Goal: Information Seeking & Learning: Learn about a topic

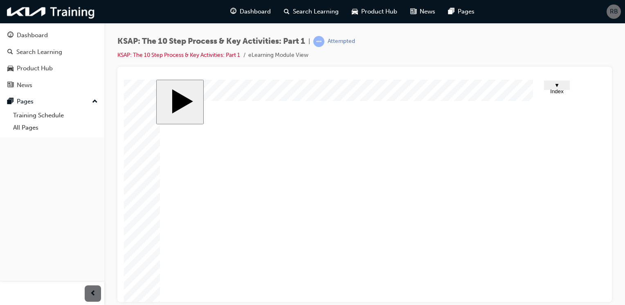
click at [430, 41] on div "KSAP: The 10 Step Process & Key Activities: Part 1 | Attempted KSAP: The 10 Ste…" at bounding box center [364, 51] width 495 height 31
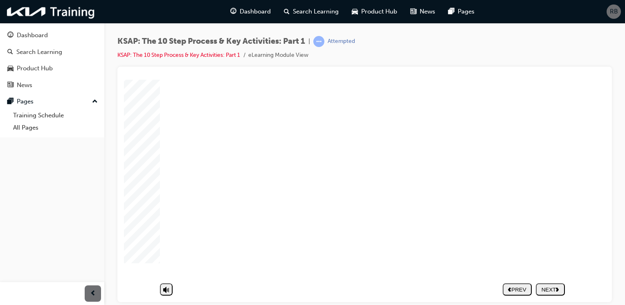
click at [554, 280] on nav "PREV NEXT SUBMIT" at bounding box center [534, 289] width 62 height 19
click at [553, 287] on div "NEXT" at bounding box center [550, 290] width 23 height 6
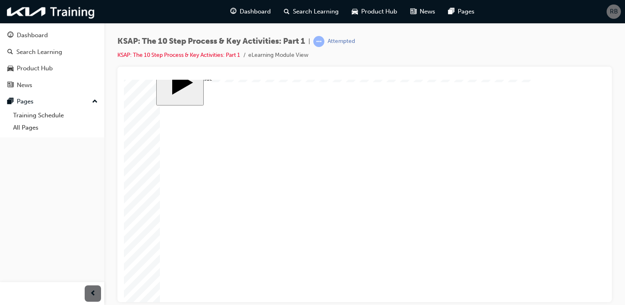
scroll to position [41, 0]
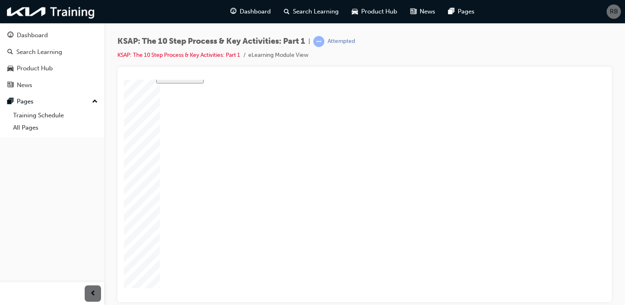
drag, startPoint x: 340, startPoint y: 207, endPoint x: 357, endPoint y: 226, distance: 25.6
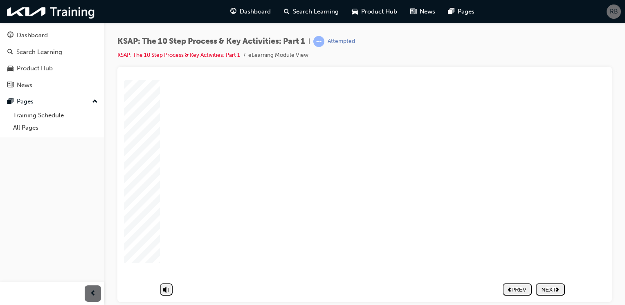
click at [553, 287] on div "NEXT" at bounding box center [550, 290] width 23 height 6
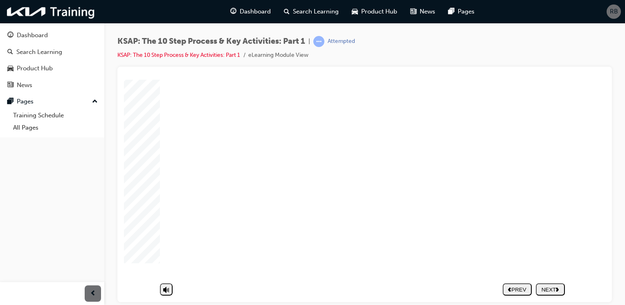
drag, startPoint x: 224, startPoint y: 129, endPoint x: 290, endPoint y: 133, distance: 66.4
drag, startPoint x: 290, startPoint y: 133, endPoint x: 578, endPoint y: 246, distance: 309.3
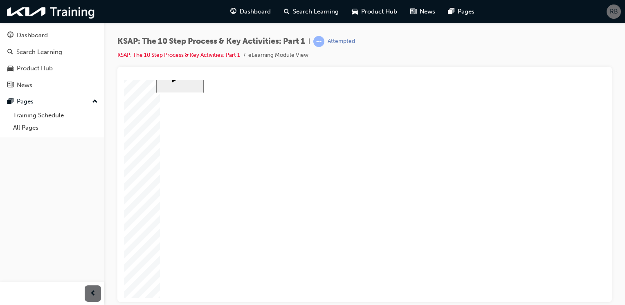
scroll to position [31, 0]
drag, startPoint x: 407, startPoint y: 187, endPoint x: 405, endPoint y: 194, distance: 7.3
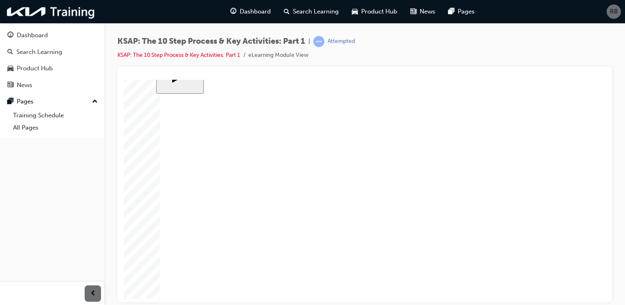
click at [553, 287] on div "NEXT" at bounding box center [550, 290] width 23 height 6
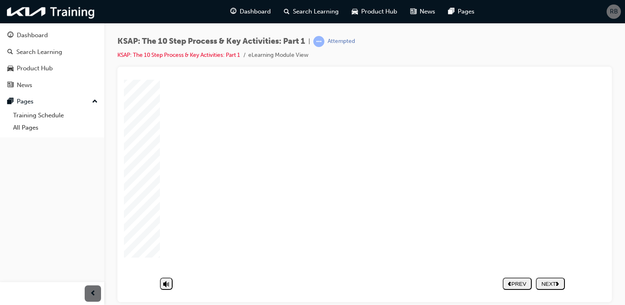
drag, startPoint x: 500, startPoint y: 200, endPoint x: 503, endPoint y: 213, distance: 13.4
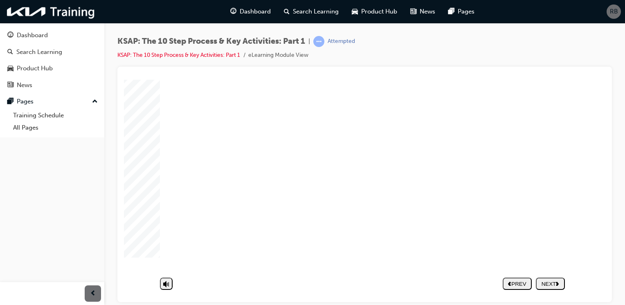
drag, startPoint x: 354, startPoint y: 167, endPoint x: 350, endPoint y: 178, distance: 12.6
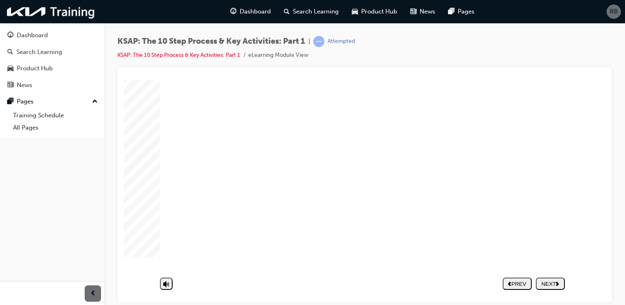
click at [545, 287] on div "NEXT" at bounding box center [550, 290] width 23 height 6
drag, startPoint x: 231, startPoint y: 251, endPoint x: 241, endPoint y: 188, distance: 64.3
drag, startPoint x: 246, startPoint y: 167, endPoint x: 302, endPoint y: 223, distance: 79.3
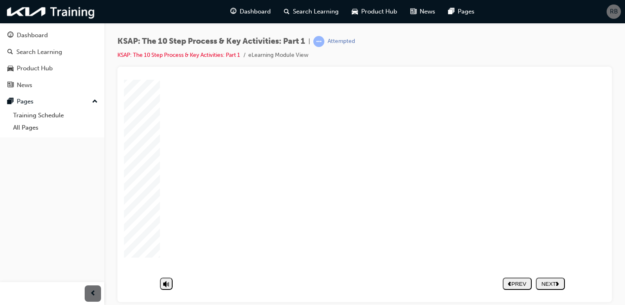
drag, startPoint x: 256, startPoint y: 164, endPoint x: 269, endPoint y: 169, distance: 14.1
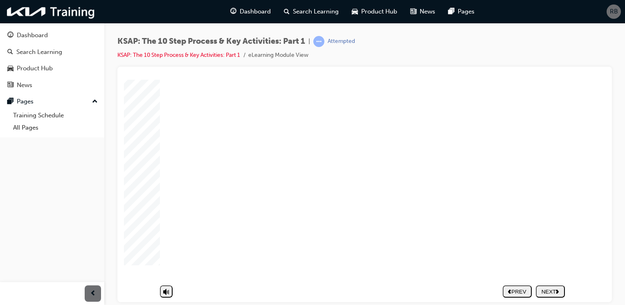
drag, startPoint x: 552, startPoint y: 169, endPoint x: 548, endPoint y: 172, distance: 4.4
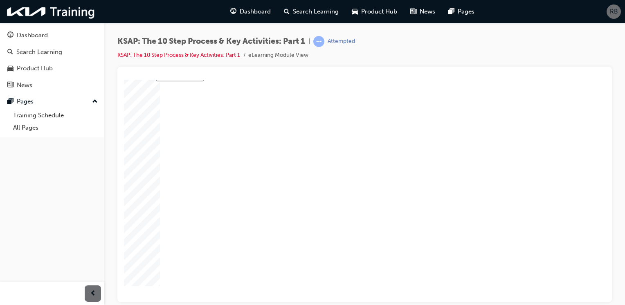
scroll to position [0, 0]
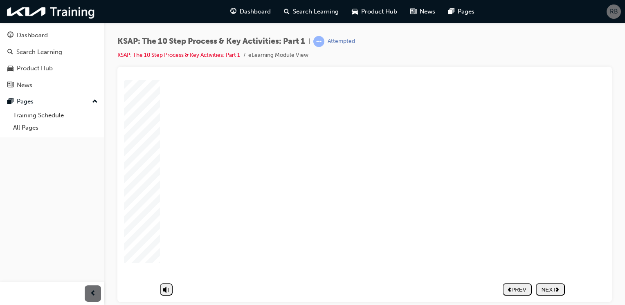
scroll to position [72, 0]
drag, startPoint x: 554, startPoint y: 173, endPoint x: 555, endPoint y: 198, distance: 25.0
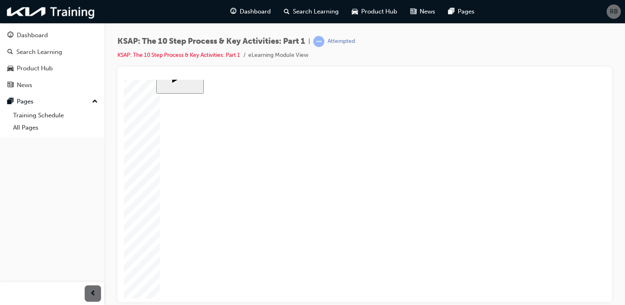
click at [550, 287] on div "NEXT" at bounding box center [550, 290] width 23 height 6
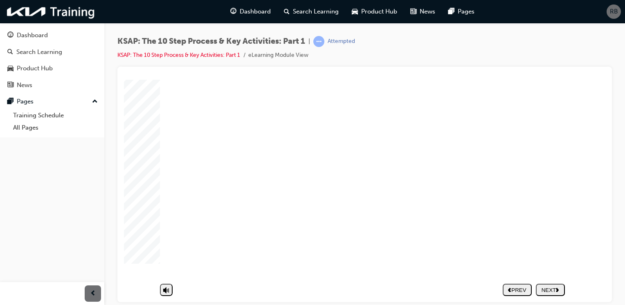
scroll to position [72, 0]
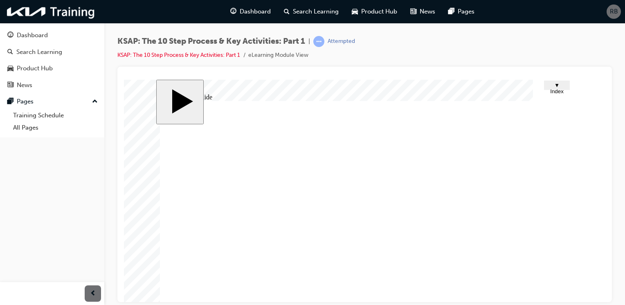
drag, startPoint x: 553, startPoint y: 123, endPoint x: 555, endPoint y: 137, distance: 13.6
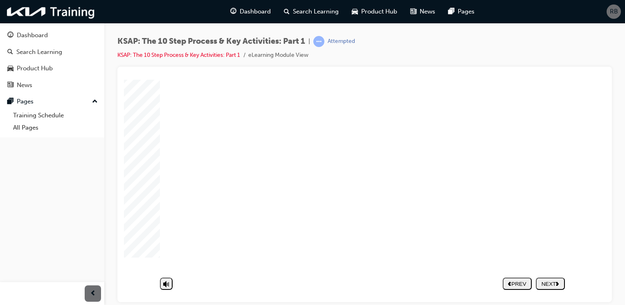
click at [542, 282] on div "NEXT" at bounding box center [550, 284] width 23 height 6
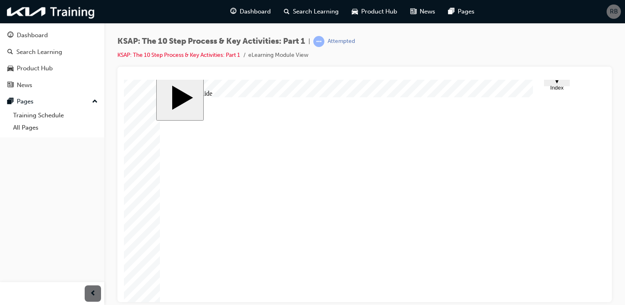
scroll to position [0, 0]
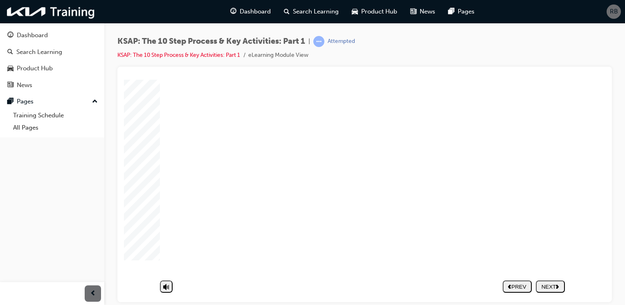
scroll to position [72, 0]
drag, startPoint x: 553, startPoint y: 181, endPoint x: 549, endPoint y: 203, distance: 22.2
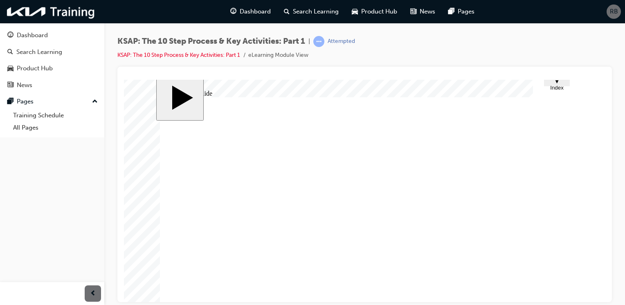
scroll to position [0, 0]
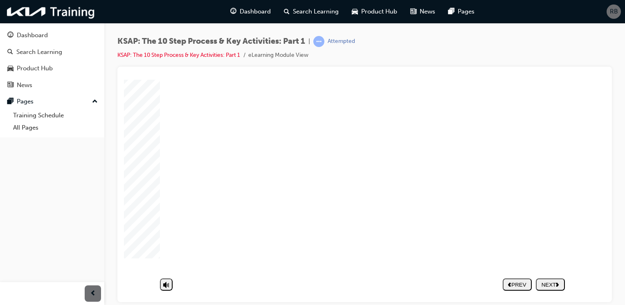
scroll to position [72, 0]
click at [548, 281] on div "NEXT" at bounding box center [550, 284] width 23 height 6
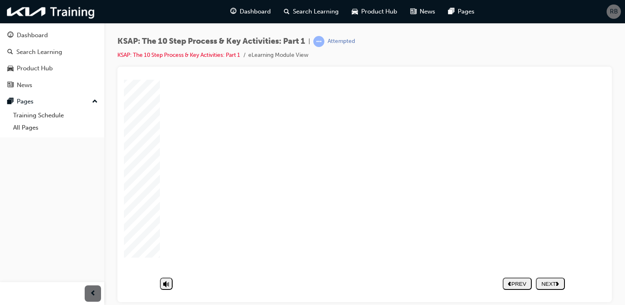
click at [546, 283] on div "NEXT" at bounding box center [550, 284] width 23 height 6
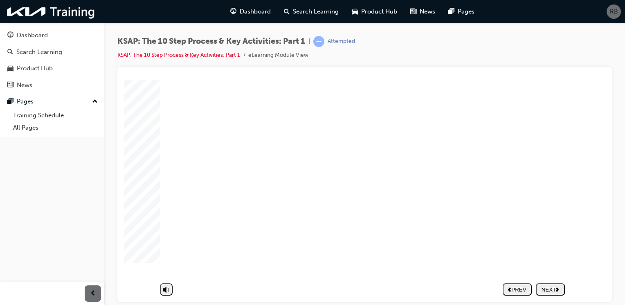
click at [548, 287] on div "NEXT" at bounding box center [550, 290] width 23 height 6
drag, startPoint x: 420, startPoint y: 161, endPoint x: 421, endPoint y: 171, distance: 9.9
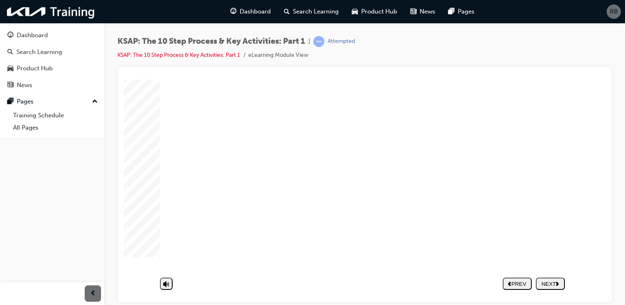
drag, startPoint x: 422, startPoint y: 187, endPoint x: 424, endPoint y: 200, distance: 13.3
click at [557, 287] on div "NEXT" at bounding box center [550, 290] width 23 height 6
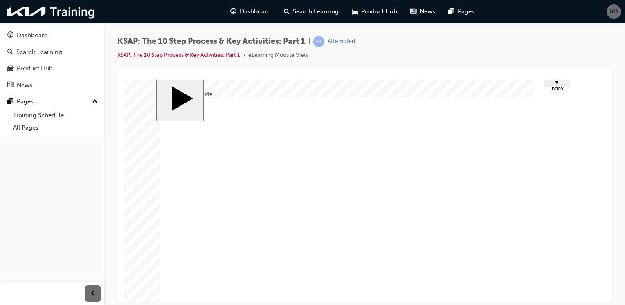
scroll to position [0, 0]
